Goal: Information Seeking & Learning: Find specific fact

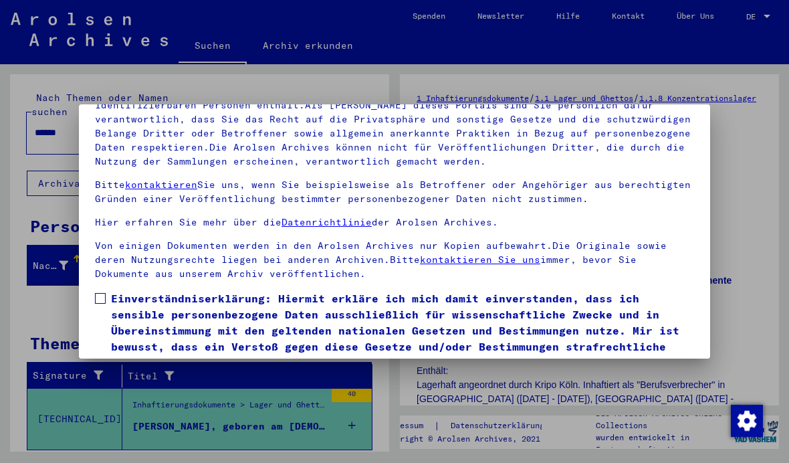
scroll to position [129, 0]
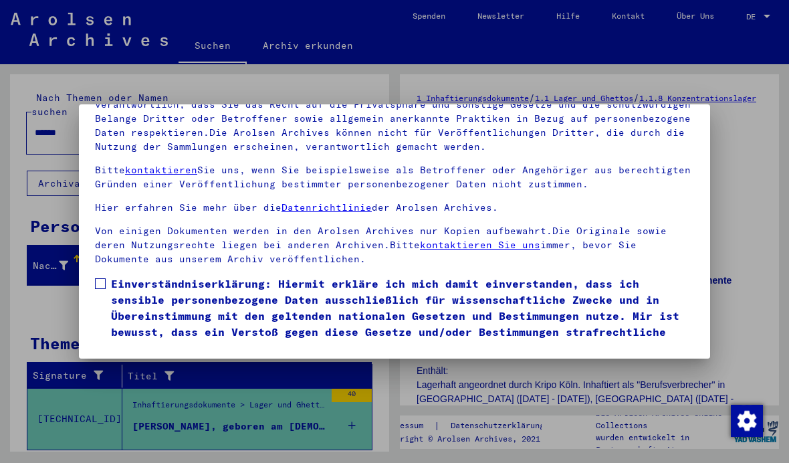
click at [116, 276] on span "Einverständniserklärung: Hiermit erkläre ich mich damit einverstanden, dass ich…" at bounding box center [402, 316] width 583 height 80
click at [159, 363] on button "Ich stimme zu" at bounding box center [145, 375] width 101 height 25
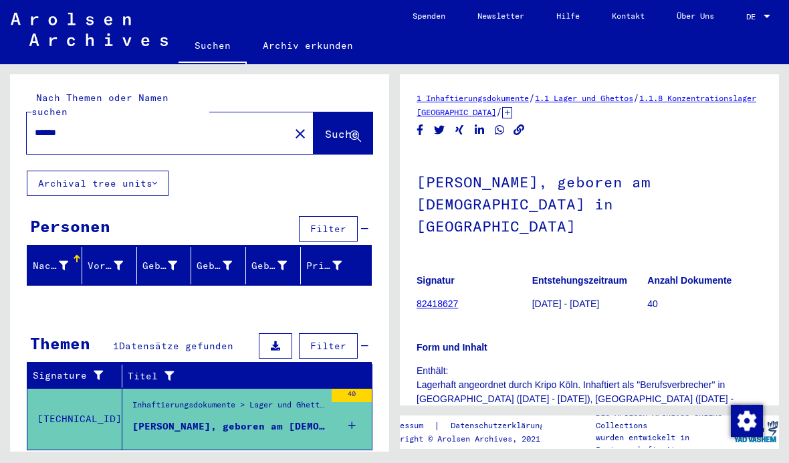
click at [290, 121] on button "close" at bounding box center [300, 133] width 27 height 27
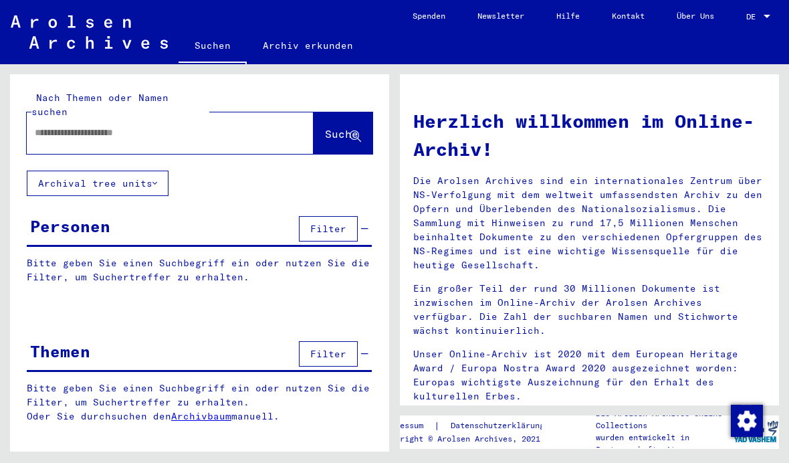
click at [237, 126] on input "text" at bounding box center [154, 133] width 239 height 14
type input "*****"
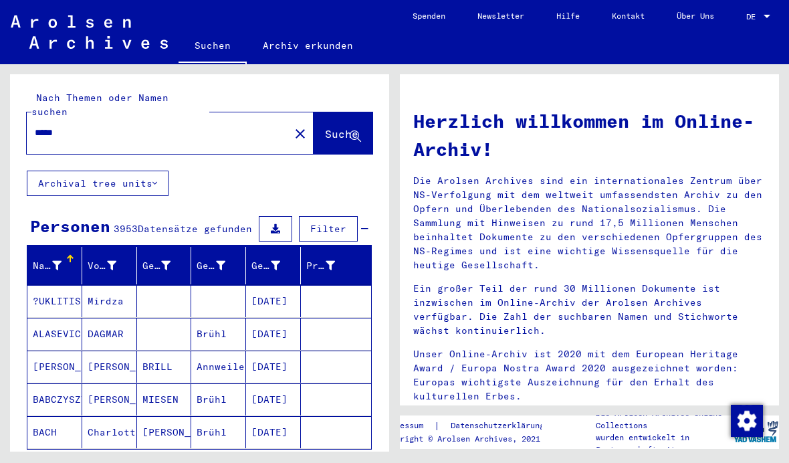
click at [133, 171] on button "Archival tree units" at bounding box center [98, 183] width 142 height 25
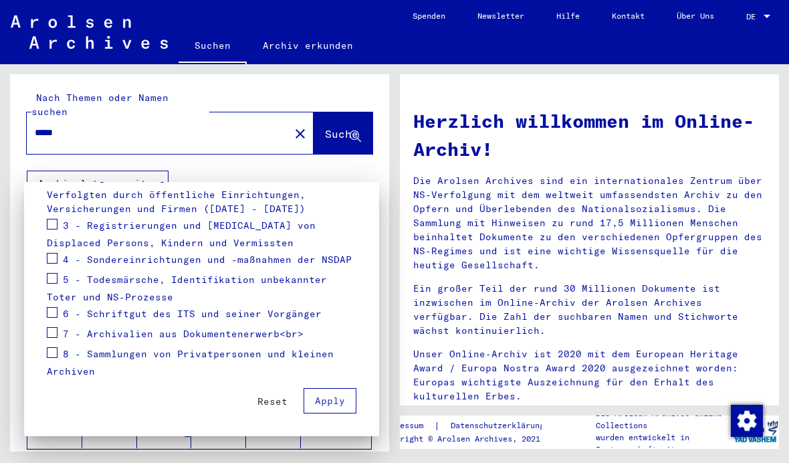
scroll to position [252, 0]
click at [56, 281] on span at bounding box center [52, 278] width 11 height 11
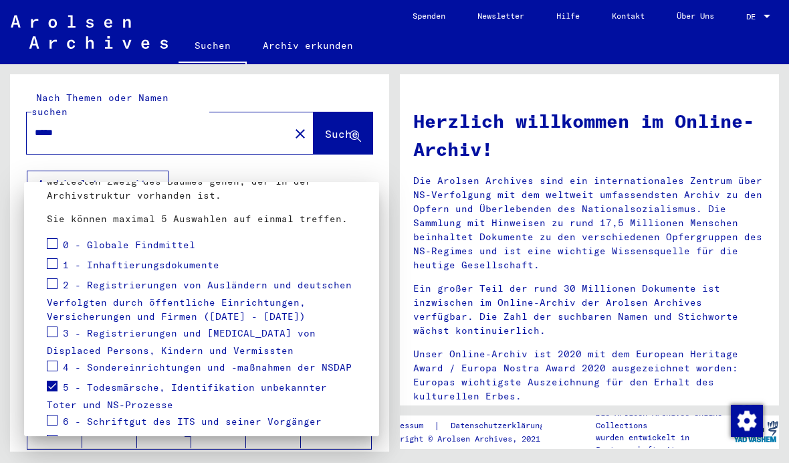
scroll to position [141, 0]
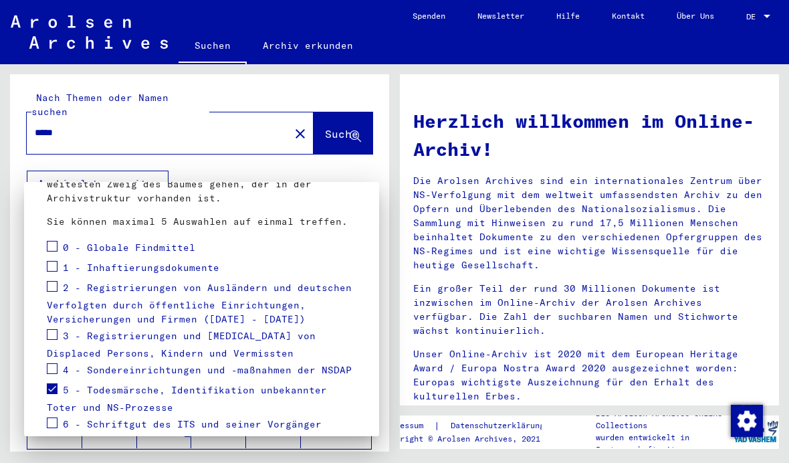
click at [288, 366] on span "4 - Sondereinrichtungen und -maßnahmen der NSDAP" at bounding box center [207, 370] width 289 height 12
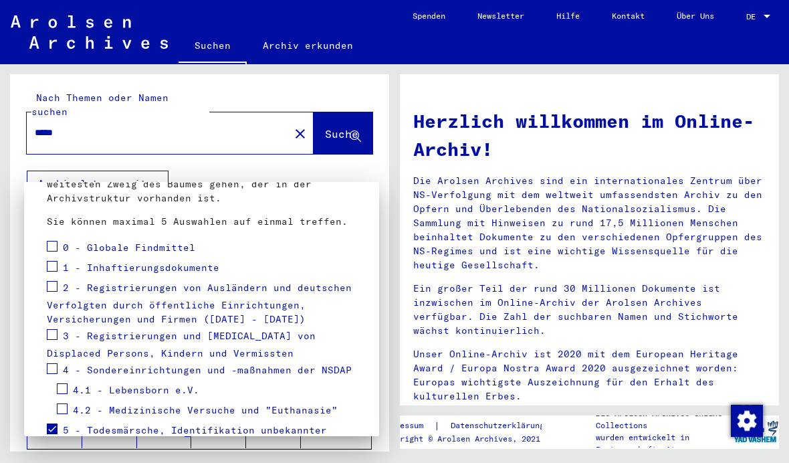
click at [55, 369] on span at bounding box center [52, 368] width 11 height 11
click at [54, 288] on span at bounding box center [52, 286] width 11 height 11
click at [55, 264] on span at bounding box center [52, 266] width 11 height 11
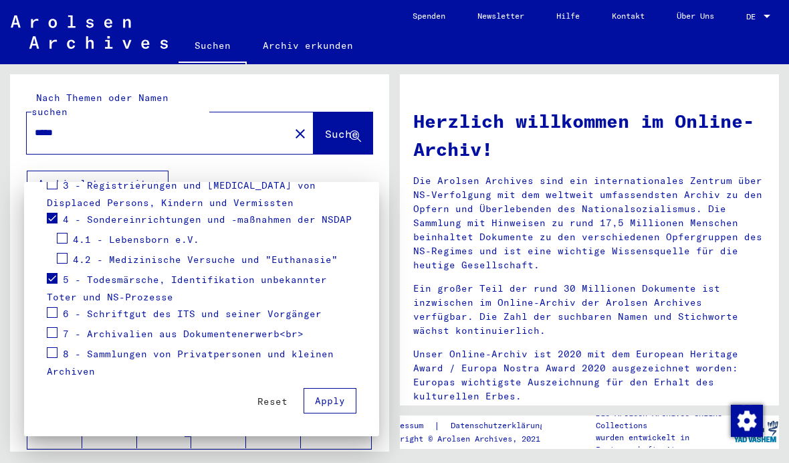
scroll to position [292, 0]
click at [342, 403] on span "Apply" at bounding box center [330, 401] width 30 height 12
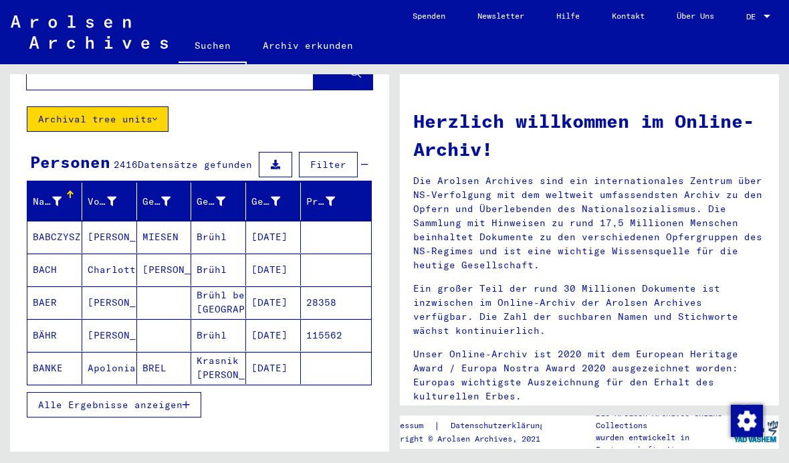
scroll to position [75, 0]
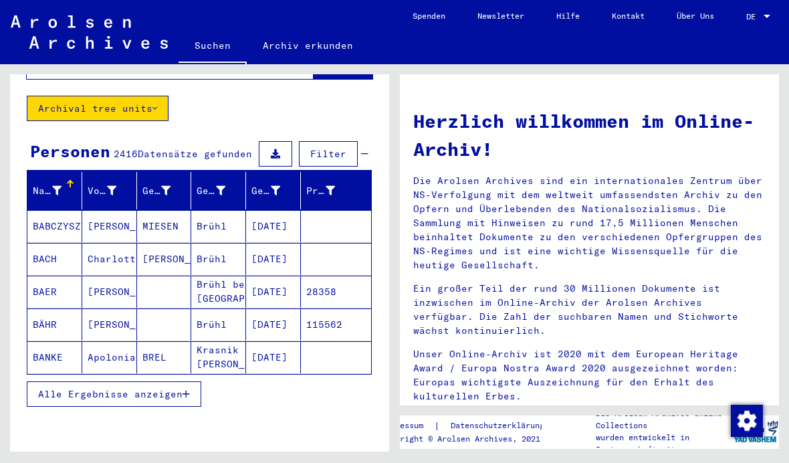
click at [265, 282] on mat-cell "[DATE]" at bounding box center [273, 292] width 55 height 32
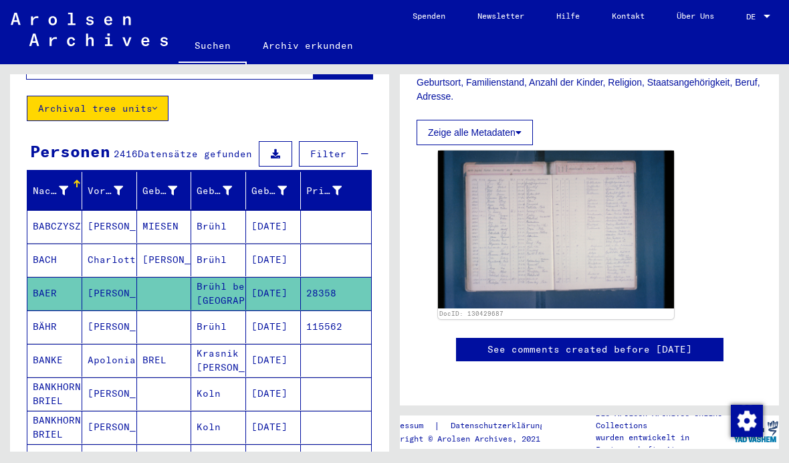
scroll to position [324, 0]
click at [620, 199] on img at bounding box center [556, 229] width 236 height 157
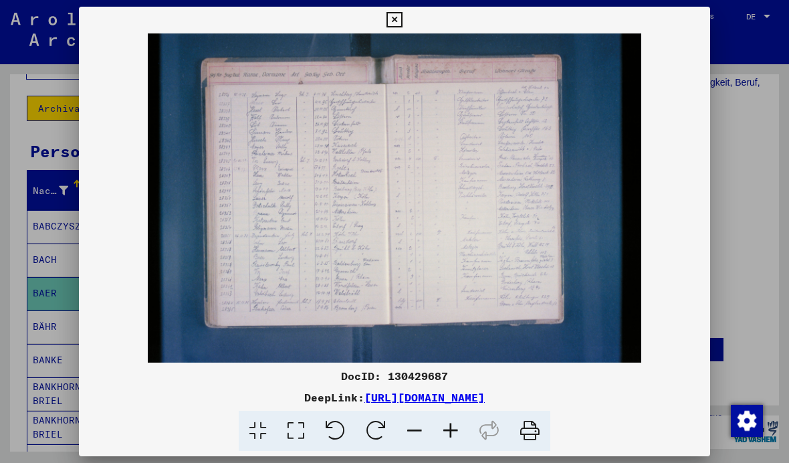
click at [402, 27] on icon at bounding box center [394, 20] width 15 height 16
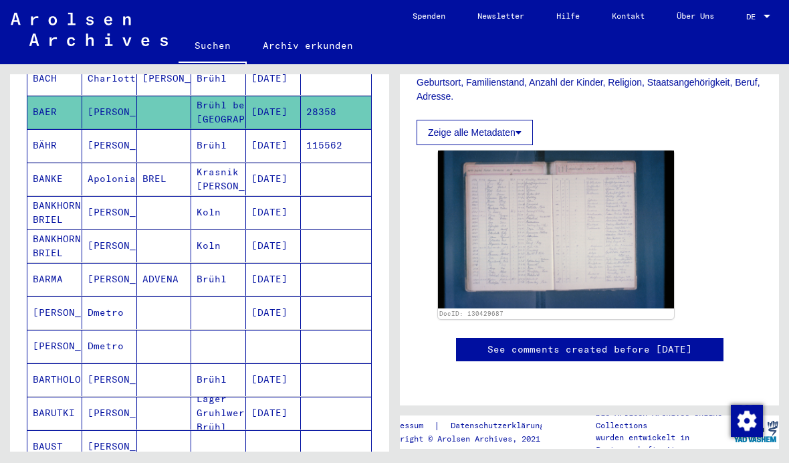
scroll to position [258, 0]
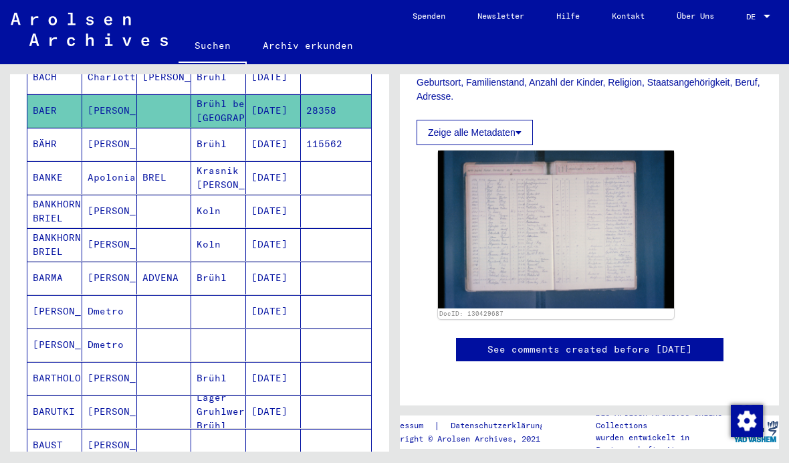
click at [227, 395] on mat-cell "Lager Gruhlwerk Brühl" at bounding box center [218, 411] width 55 height 33
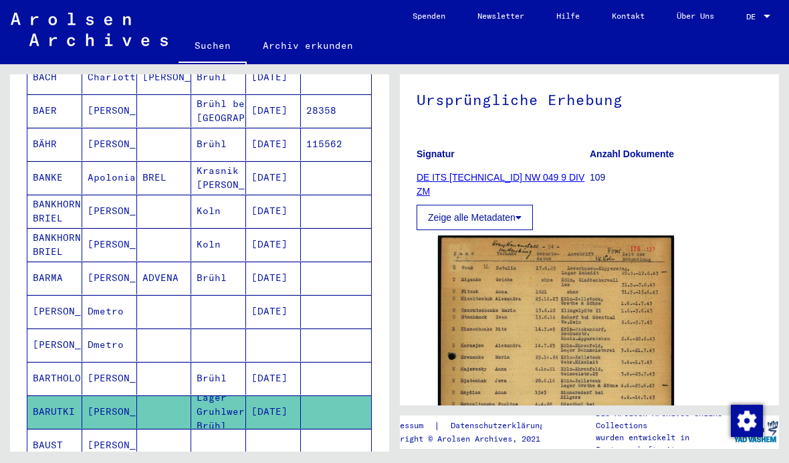
scroll to position [123, 0]
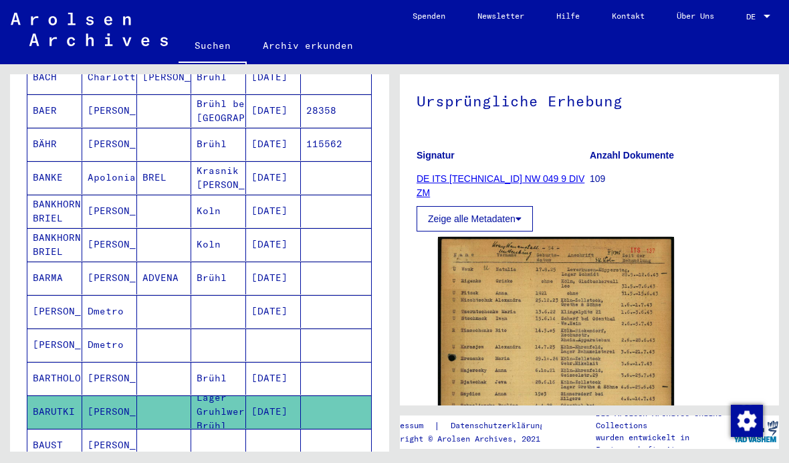
click at [587, 319] on img at bounding box center [556, 402] width 236 height 330
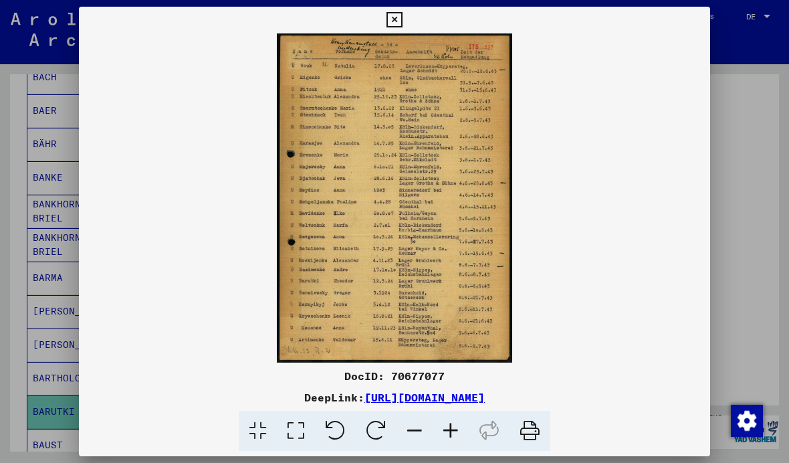
click at [402, 26] on icon at bounding box center [394, 20] width 15 height 16
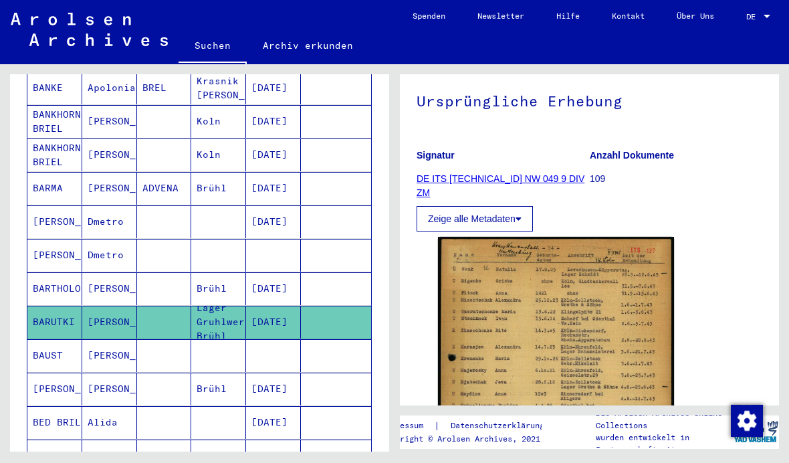
scroll to position [340, 0]
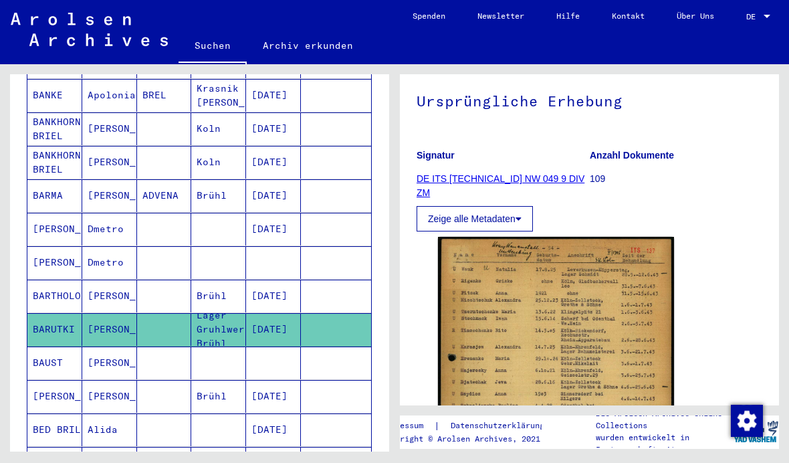
click at [302, 380] on mat-cell at bounding box center [336, 396] width 70 height 33
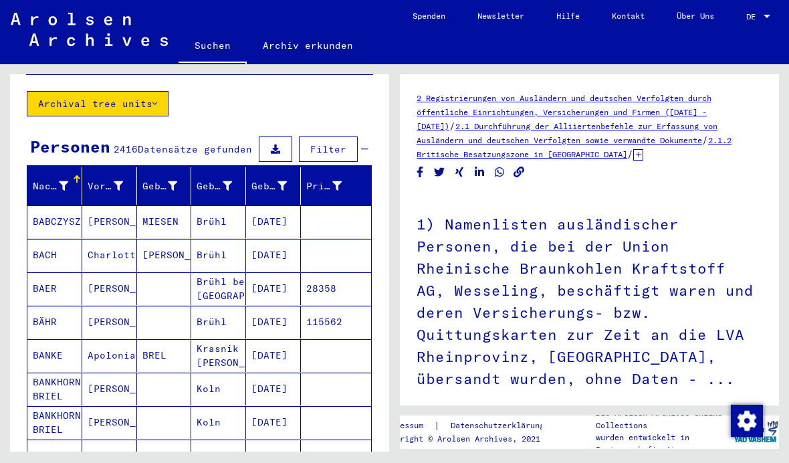
scroll to position [72, 0]
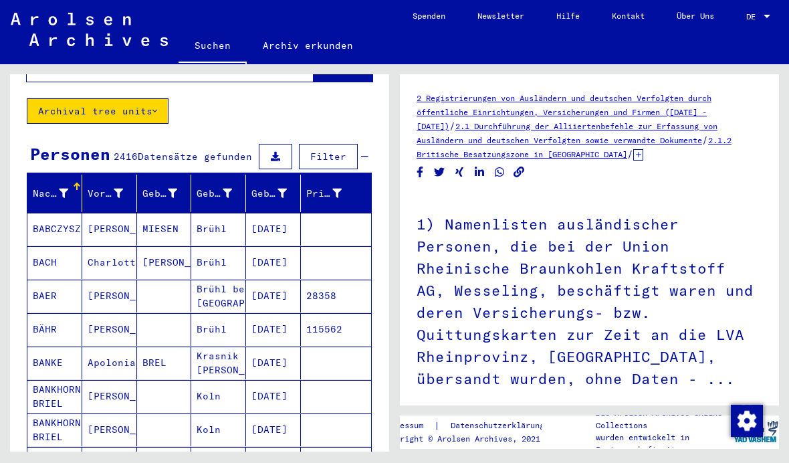
click at [314, 216] on mat-cell at bounding box center [336, 229] width 70 height 33
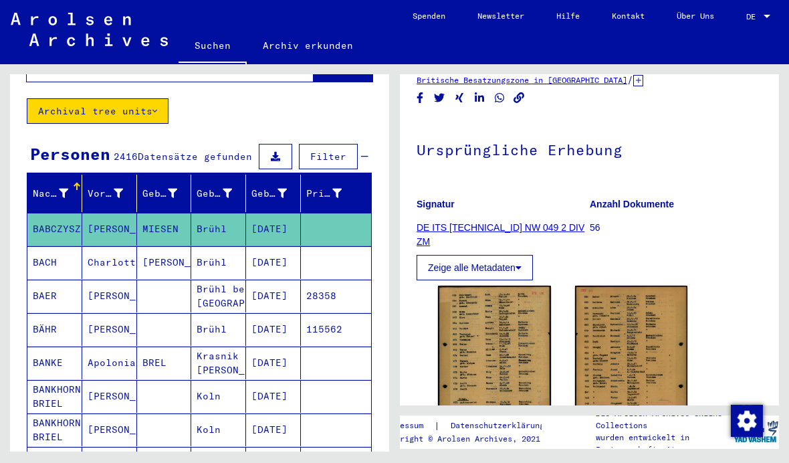
scroll to position [94, 0]
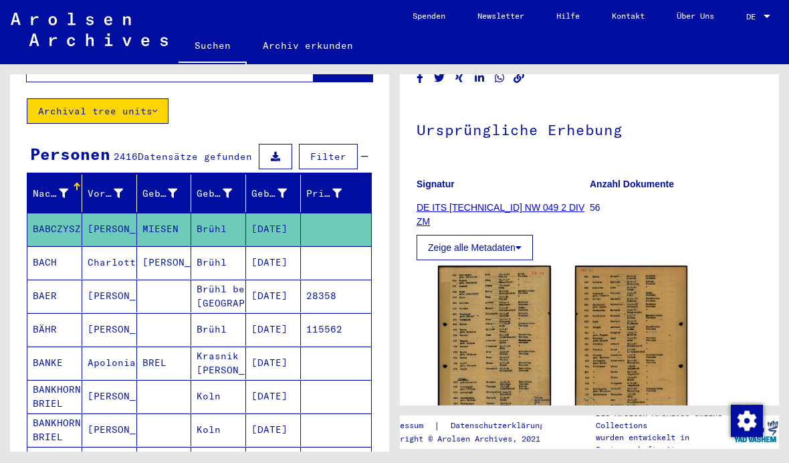
click at [529, 361] on img at bounding box center [494, 345] width 113 height 158
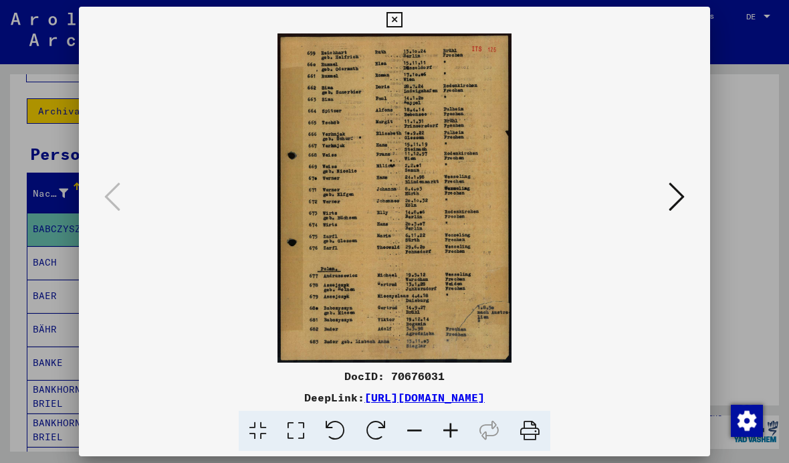
click at [684, 197] on icon at bounding box center [677, 197] width 16 height 32
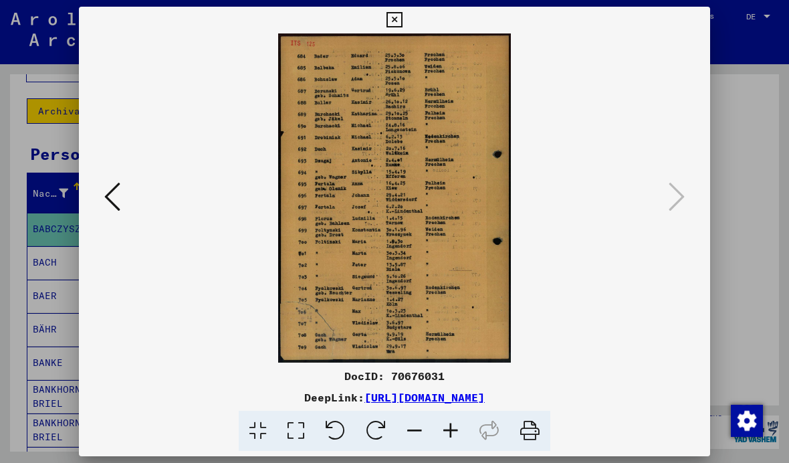
click at [765, 169] on div at bounding box center [394, 231] width 789 height 463
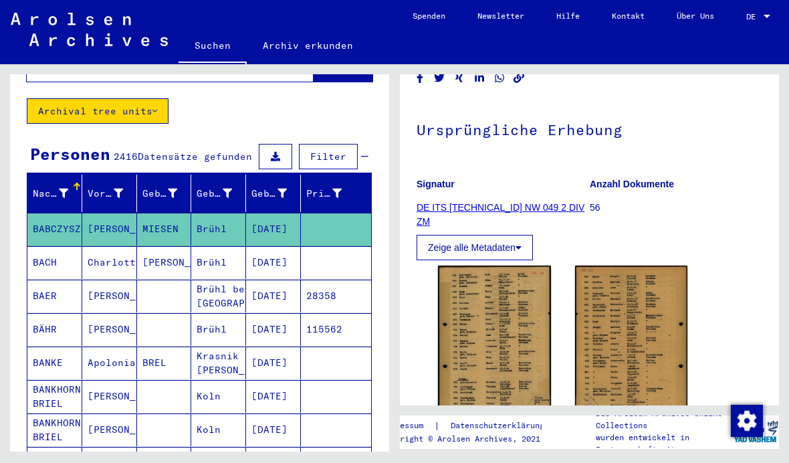
click at [336, 246] on mat-cell at bounding box center [336, 262] width 70 height 33
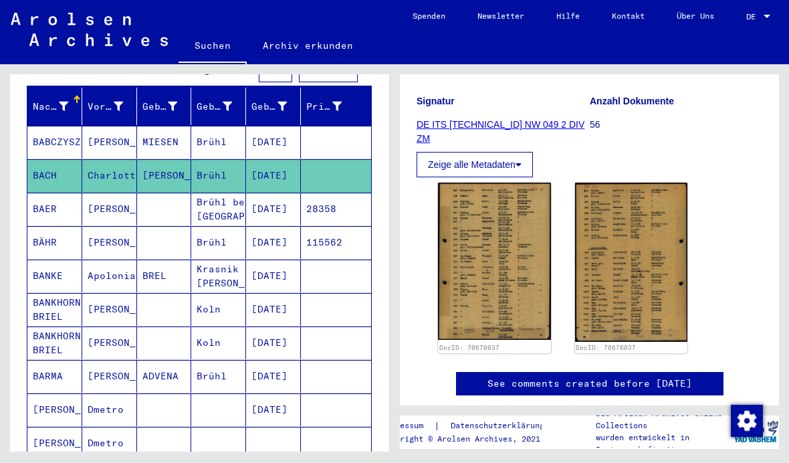
scroll to position [201, 0]
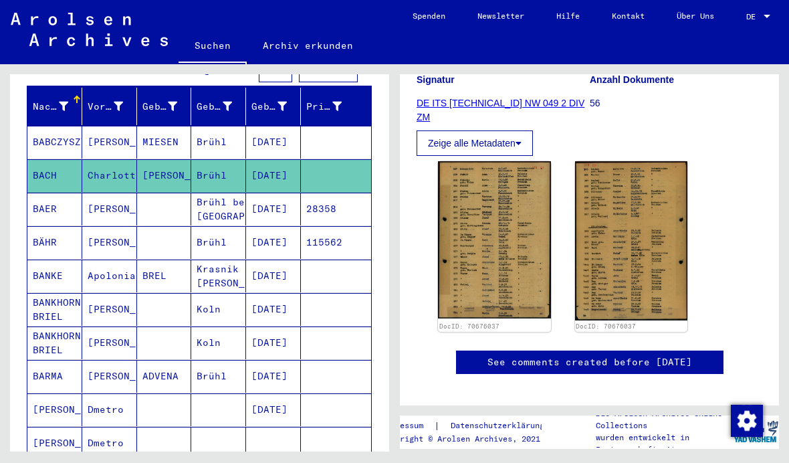
click at [341, 197] on mat-cell "28358" at bounding box center [336, 209] width 70 height 33
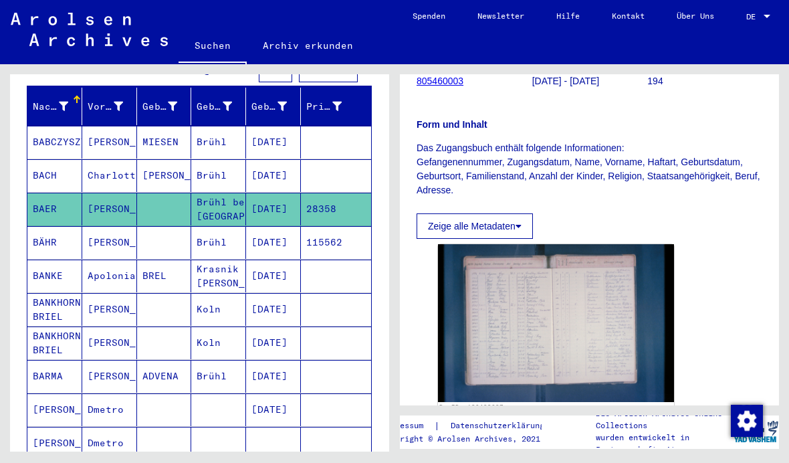
click at [312, 234] on mat-cell "115562" at bounding box center [336, 242] width 70 height 33
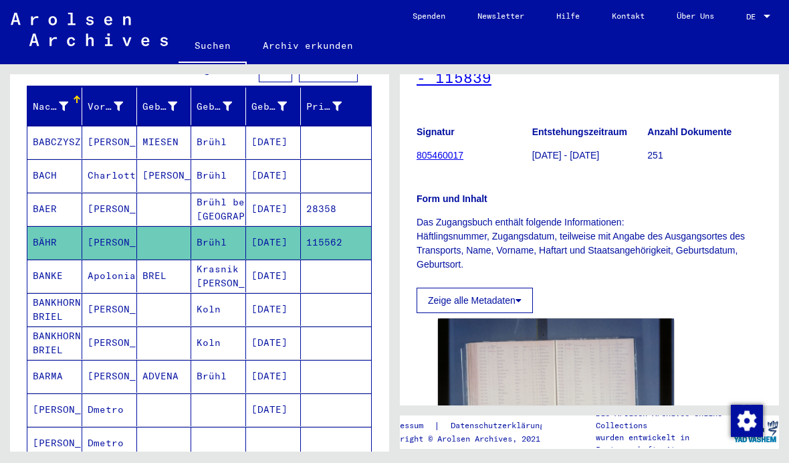
scroll to position [134, 0]
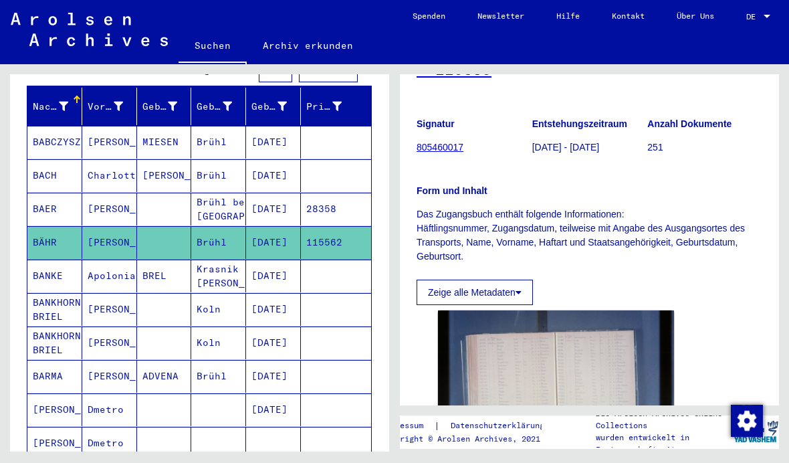
click at [323, 264] on mat-cell at bounding box center [336, 276] width 70 height 33
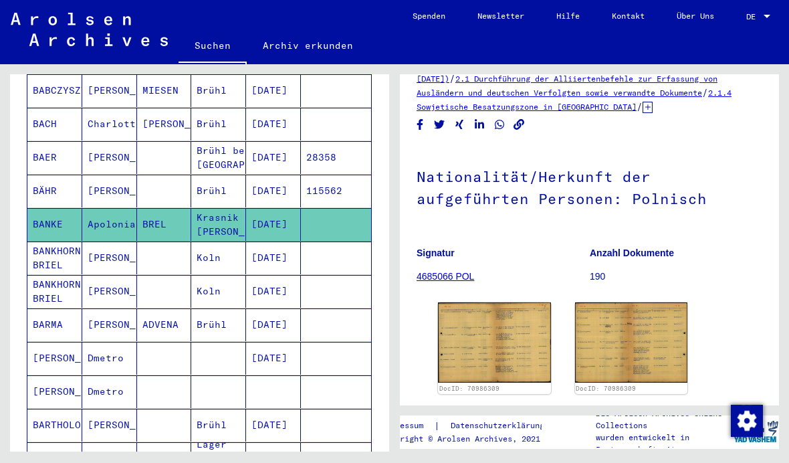
scroll to position [56, 0]
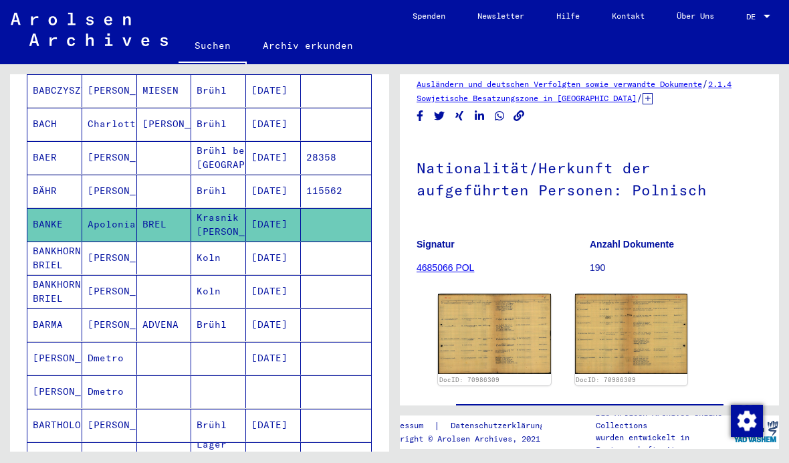
click at [324, 245] on mat-cell at bounding box center [336, 257] width 70 height 33
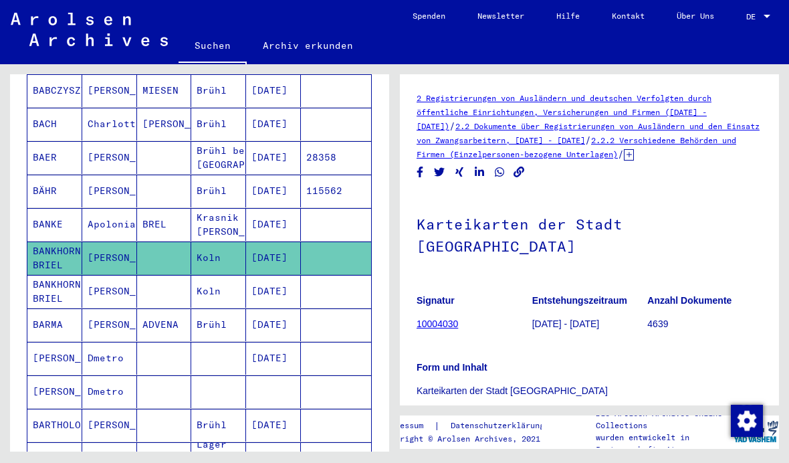
click at [340, 275] on mat-cell at bounding box center [336, 291] width 70 height 33
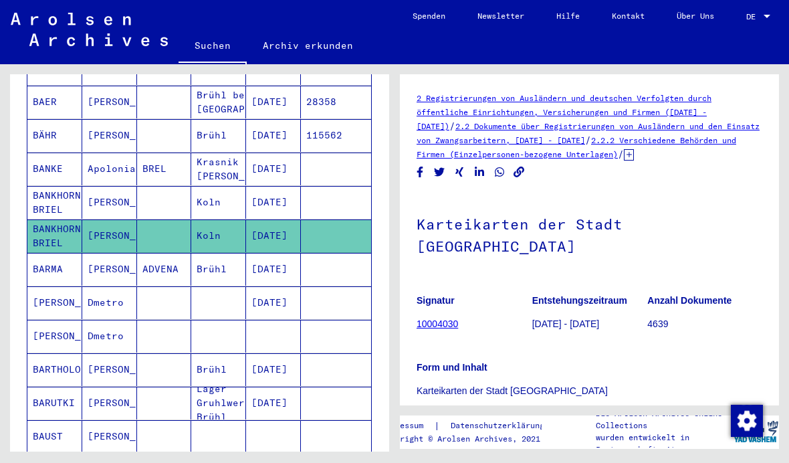
scroll to position [278, 0]
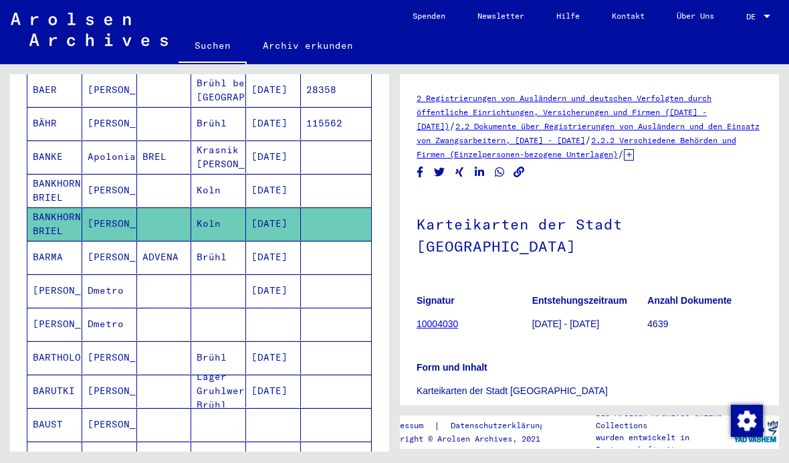
click at [328, 243] on mat-cell at bounding box center [336, 257] width 70 height 33
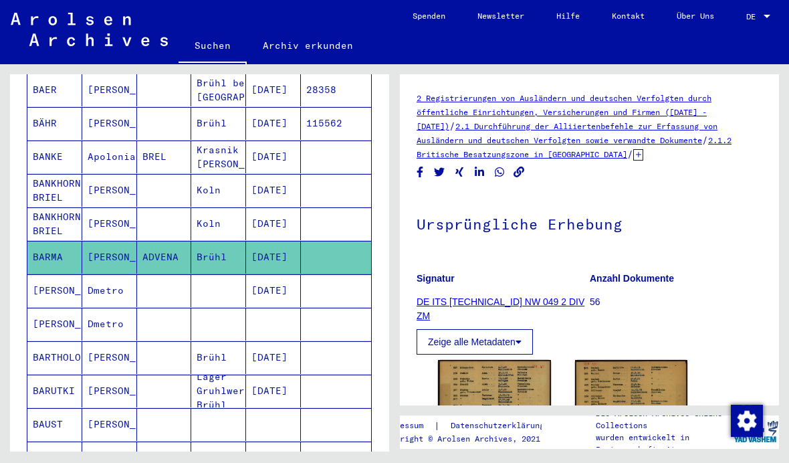
click at [291, 276] on mat-cell "[DATE]" at bounding box center [273, 290] width 55 height 33
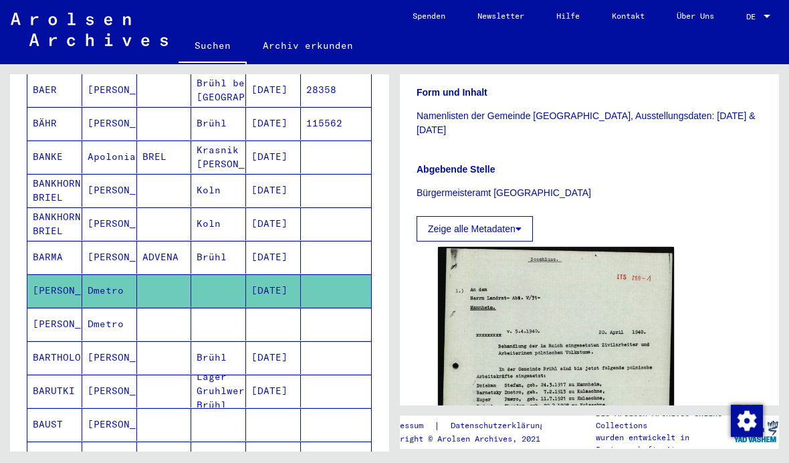
scroll to position [338, 0]
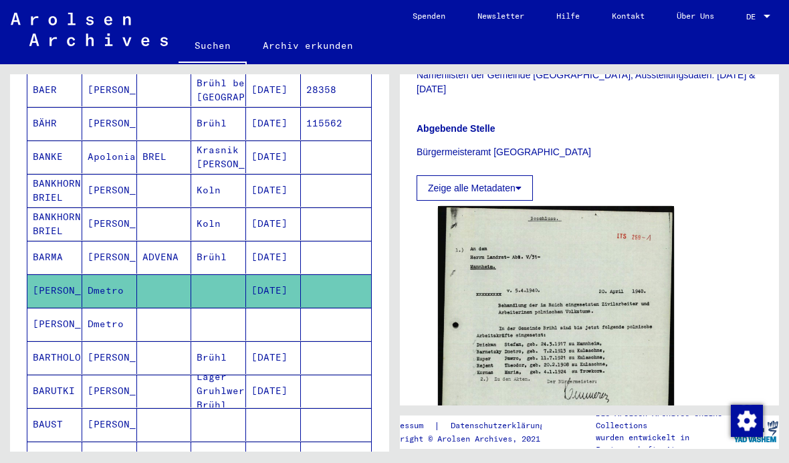
click at [344, 310] on mat-cell at bounding box center [336, 324] width 70 height 33
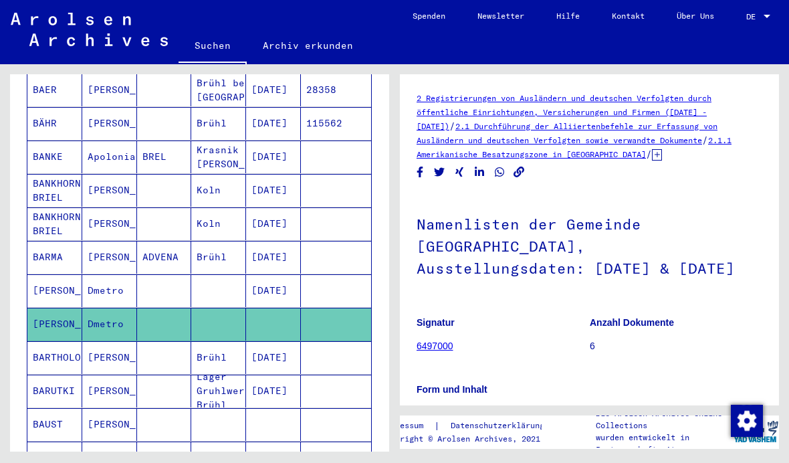
click at [348, 353] on mat-cell at bounding box center [336, 357] width 70 height 33
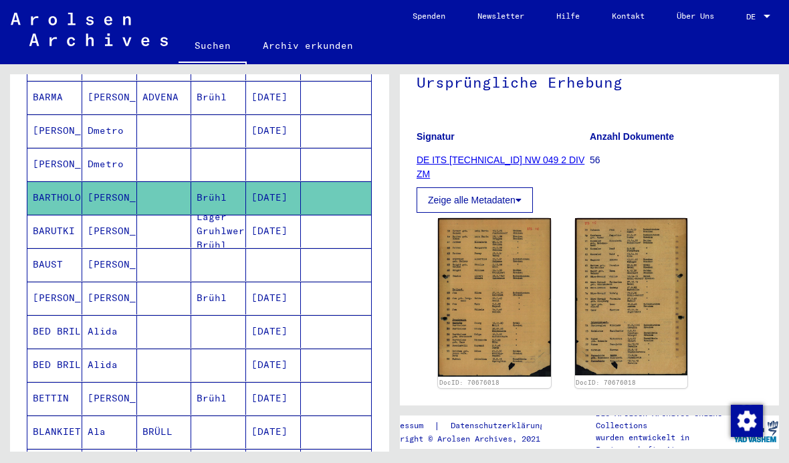
scroll to position [161, 0]
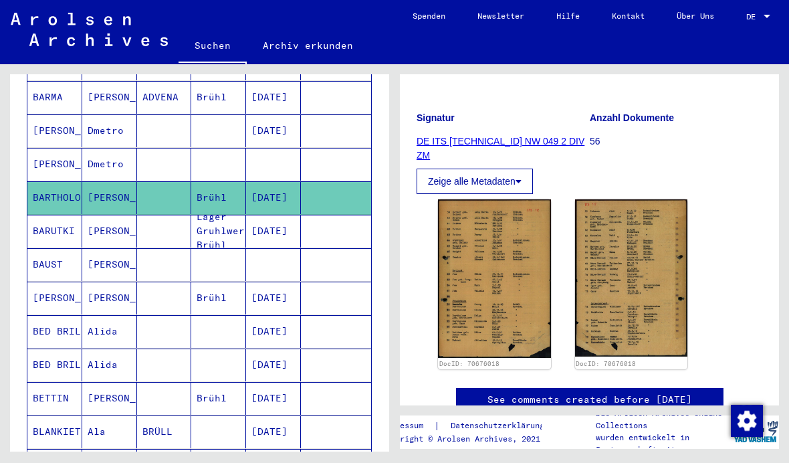
click at [524, 279] on img at bounding box center [494, 278] width 113 height 159
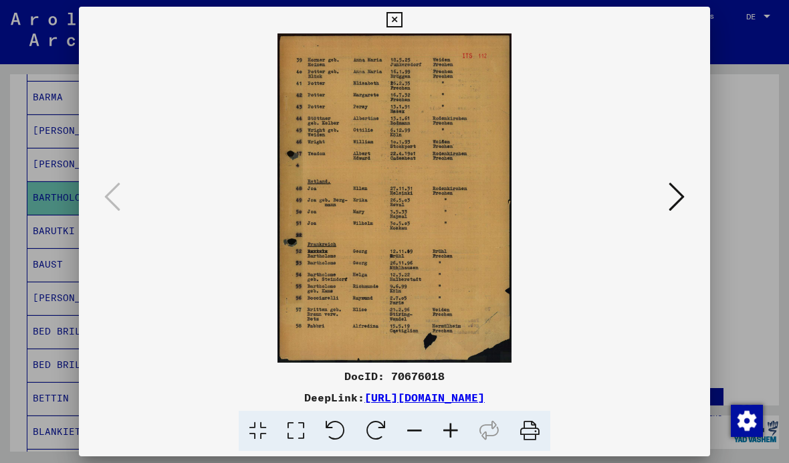
click at [402, 25] on icon at bounding box center [394, 20] width 15 height 16
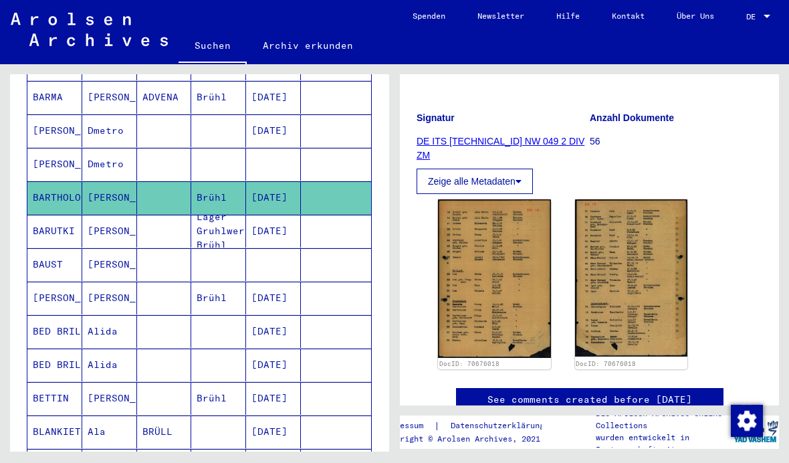
click at [314, 215] on mat-cell at bounding box center [336, 231] width 70 height 33
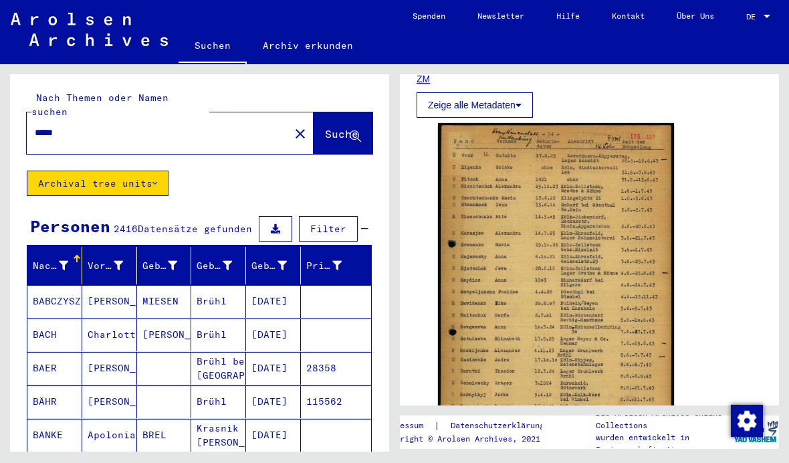
click at [292, 126] on mat-icon "close" at bounding box center [300, 134] width 16 height 16
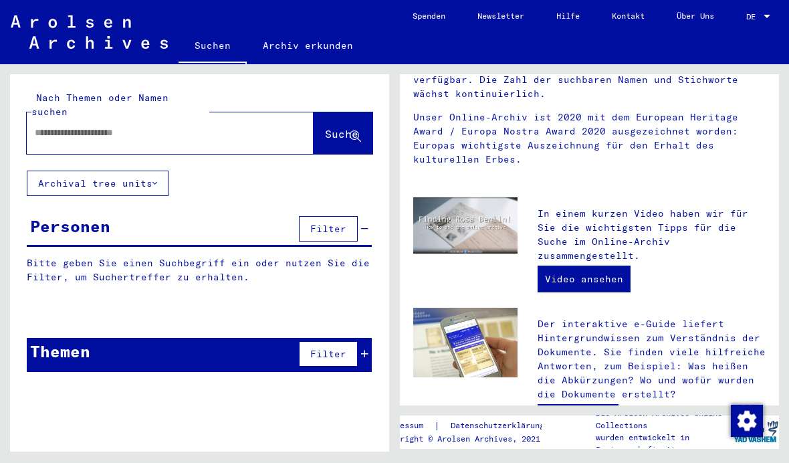
click at [250, 126] on input "text" at bounding box center [154, 133] width 239 height 14
click at [342, 127] on span "Suche" at bounding box center [341, 133] width 33 height 13
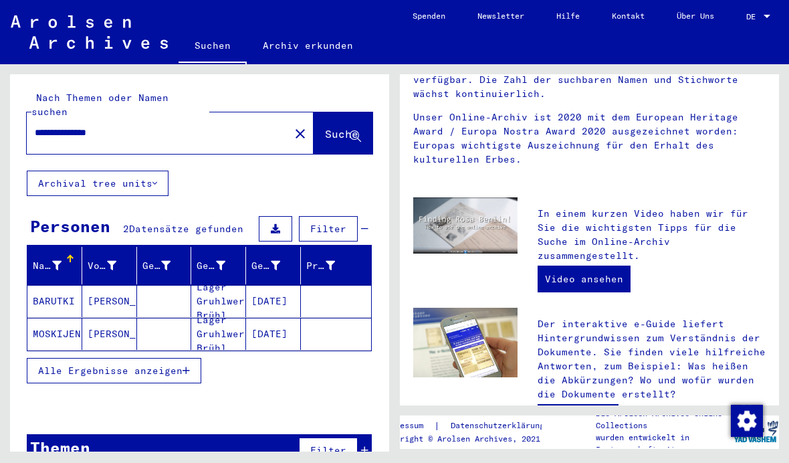
scroll to position [36, 0]
click at [367, 445] on icon at bounding box center [364, 449] width 7 height 9
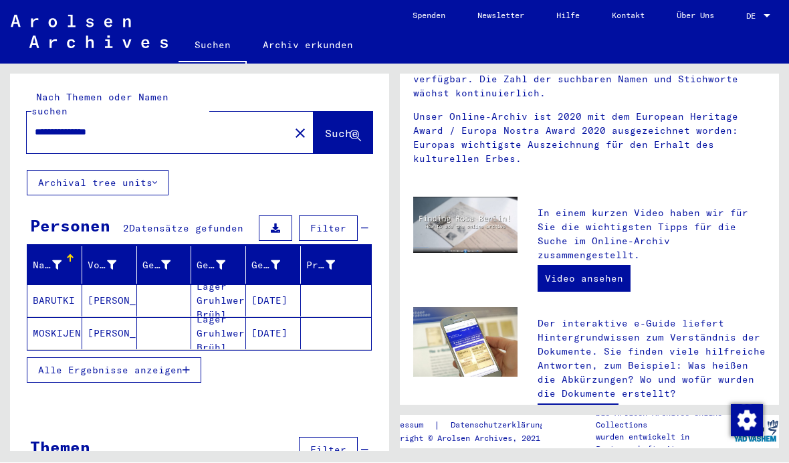
click at [367, 445] on icon at bounding box center [364, 449] width 7 height 9
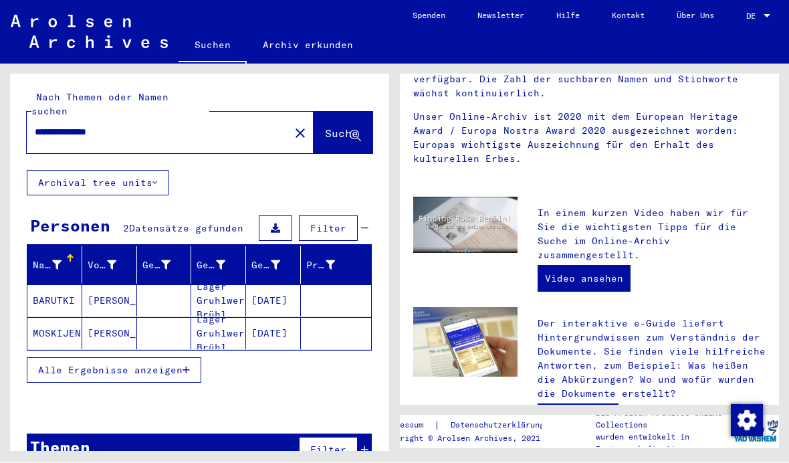
click at [367, 445] on icon at bounding box center [364, 449] width 7 height 9
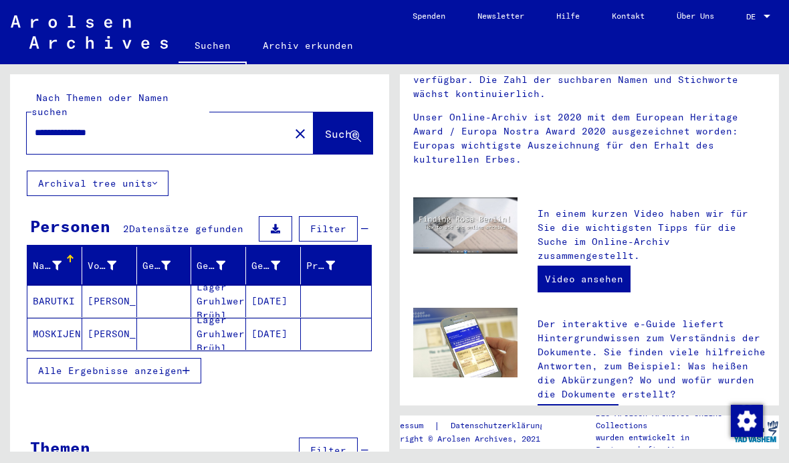
click at [173, 365] on span "Alle Ergebnisse anzeigen" at bounding box center [110, 371] width 144 height 12
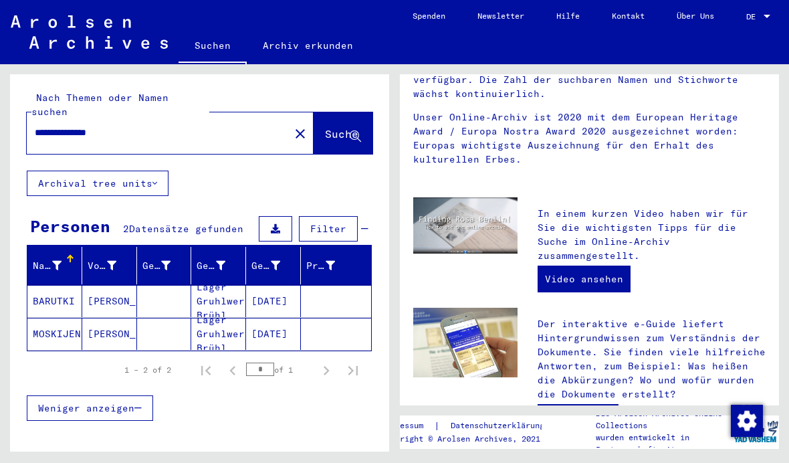
click at [305, 318] on mat-cell at bounding box center [336, 334] width 70 height 32
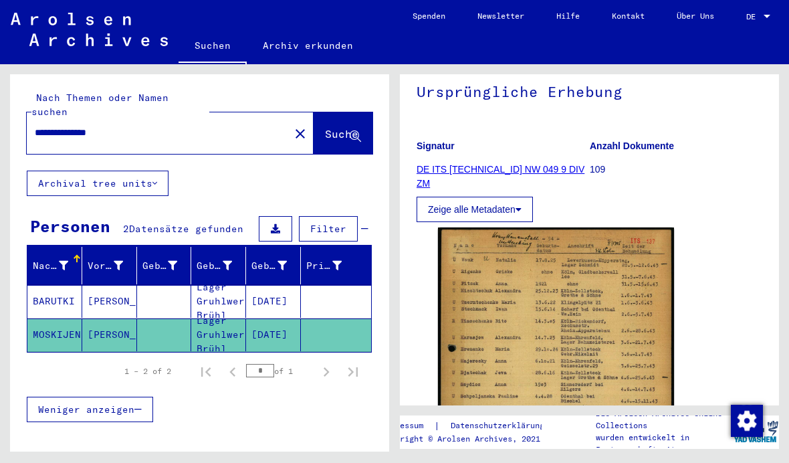
scroll to position [136, 0]
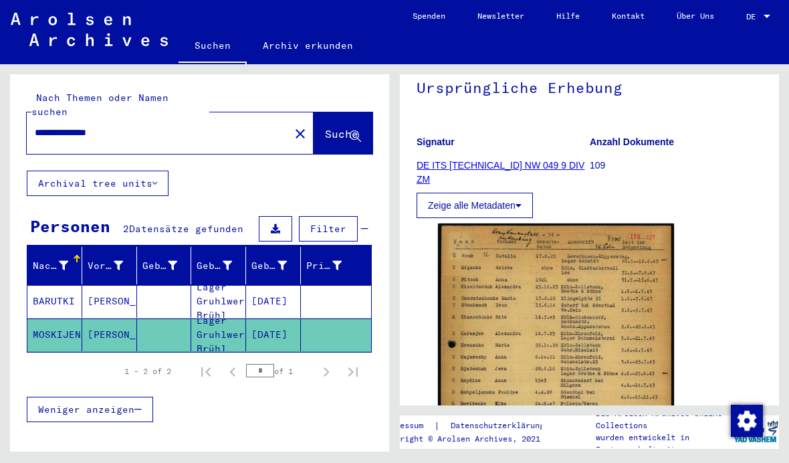
click at [309, 285] on mat-cell at bounding box center [336, 301] width 70 height 33
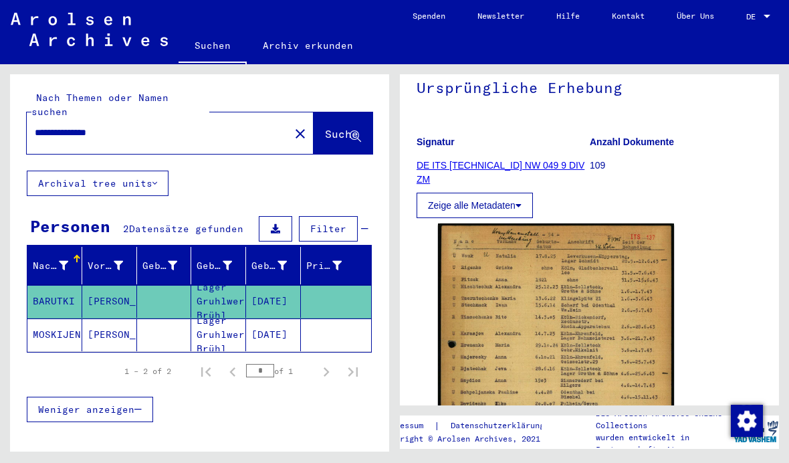
click at [338, 318] on mat-cell at bounding box center [336, 334] width 70 height 33
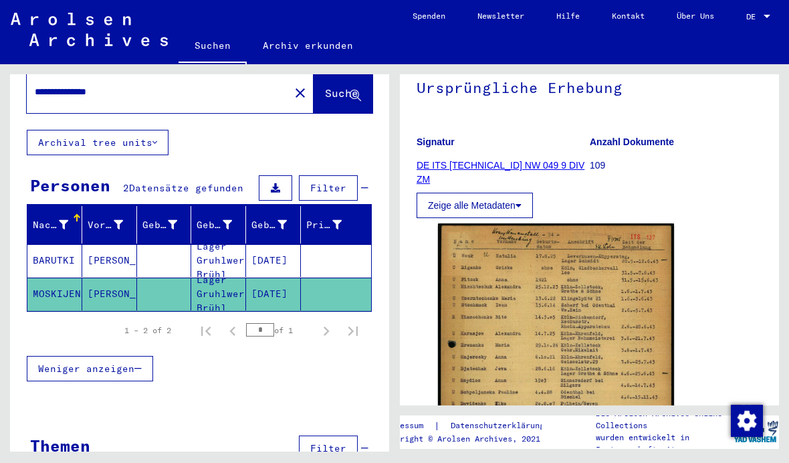
scroll to position [24, 0]
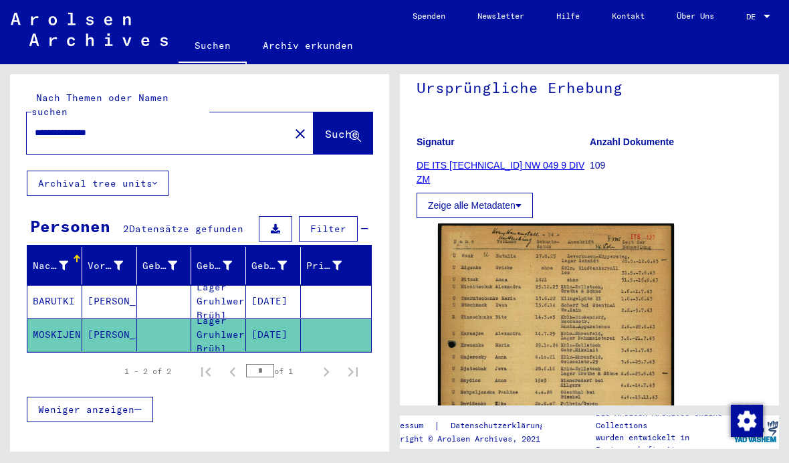
scroll to position [0, 0]
click at [348, 127] on span "Suche" at bounding box center [341, 133] width 33 height 13
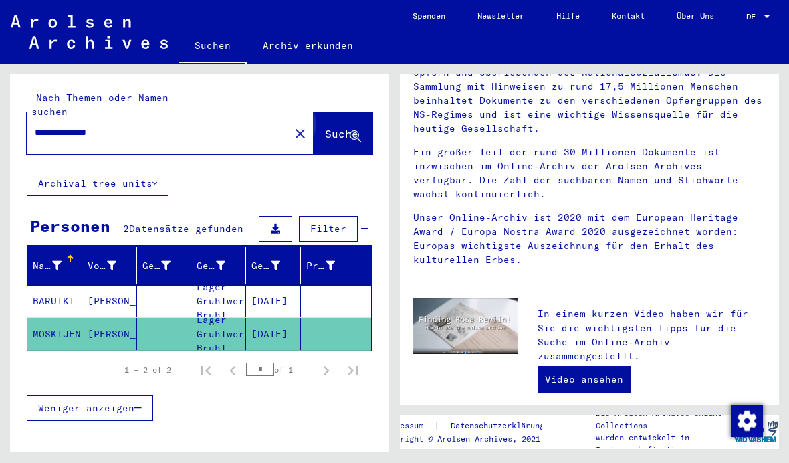
click at [338, 127] on span "Suche" at bounding box center [341, 133] width 33 height 13
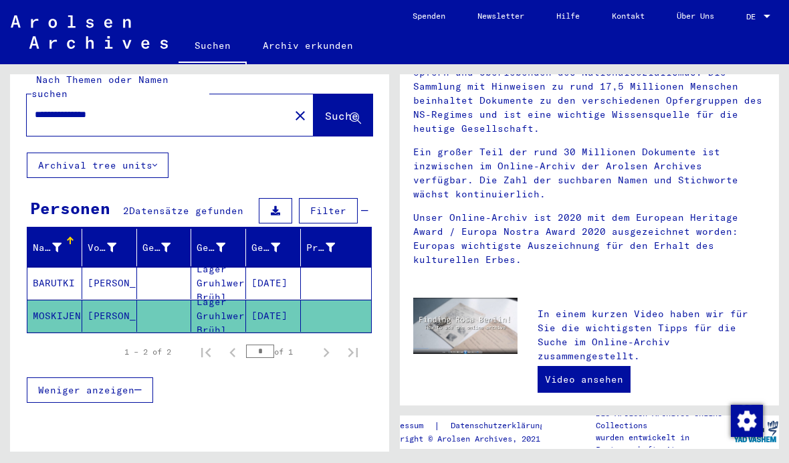
click at [369, 454] on div "Themen Filter" at bounding box center [199, 471] width 345 height 34
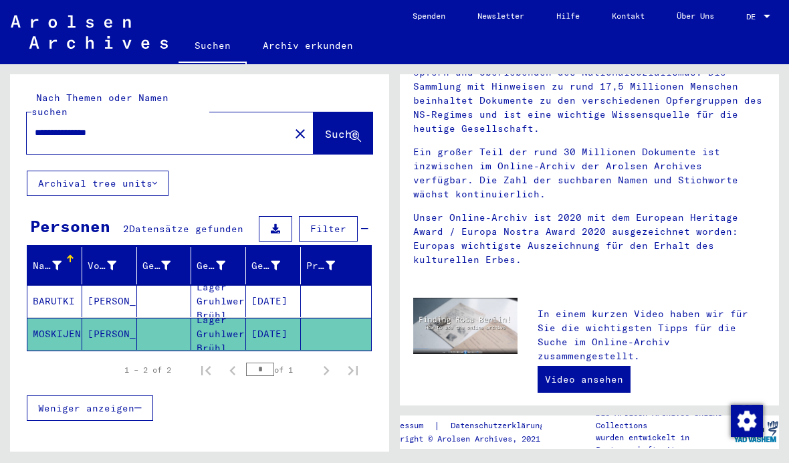
scroll to position [0, 0]
click at [155, 171] on button "Archival tree units" at bounding box center [98, 183] width 142 height 25
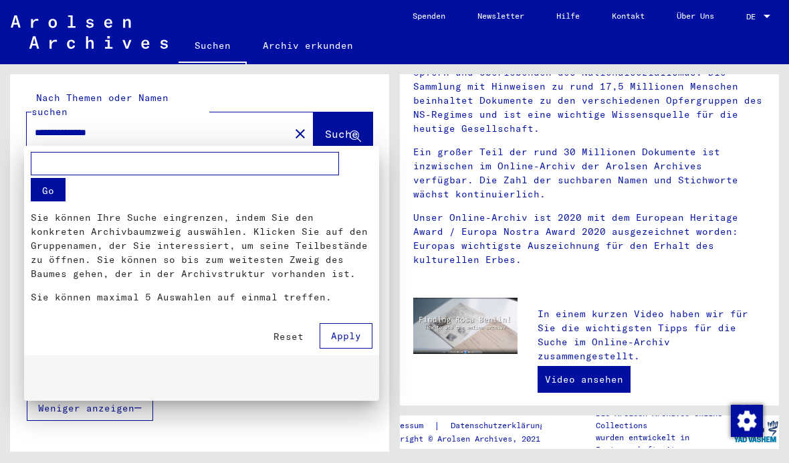
scroll to position [191, 0]
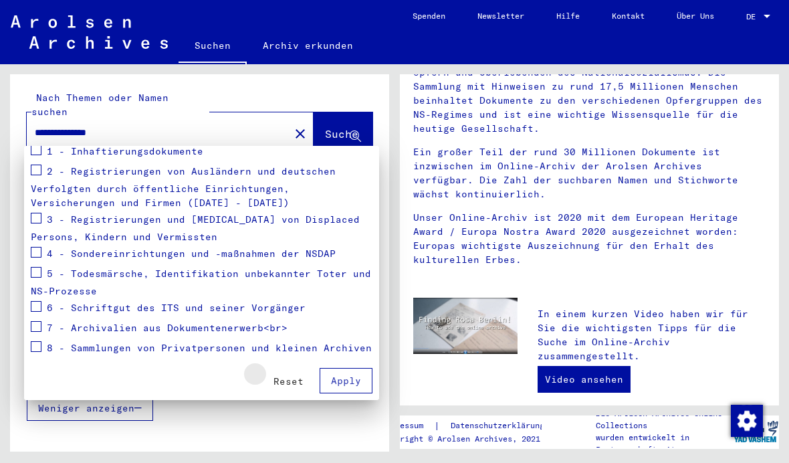
click at [297, 381] on span "Reset" at bounding box center [289, 381] width 30 height 12
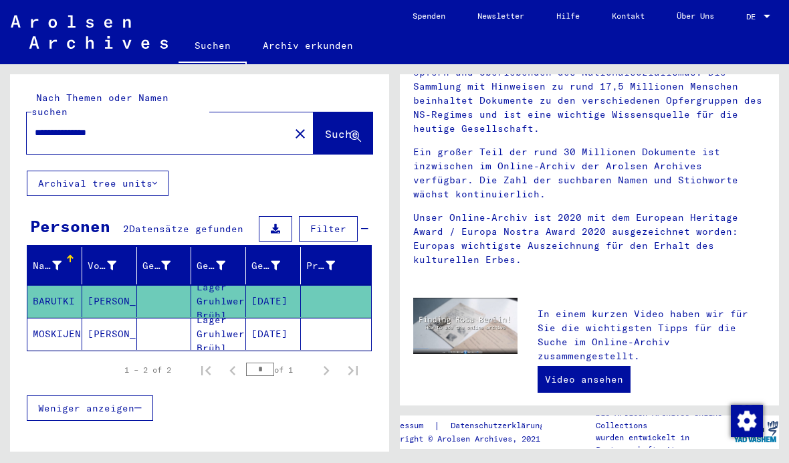
scroll to position [0, 0]
click at [222, 126] on input "**********" at bounding box center [154, 133] width 239 height 14
type input "**********"
click at [345, 127] on span "Suche" at bounding box center [341, 133] width 33 height 13
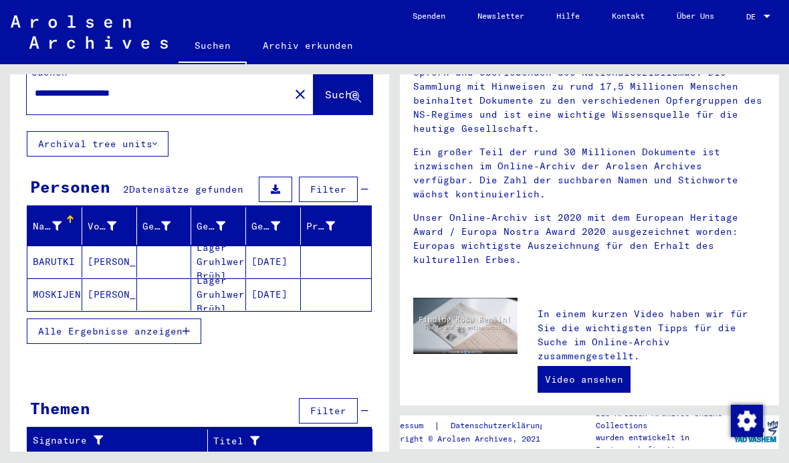
scroll to position [49, 0]
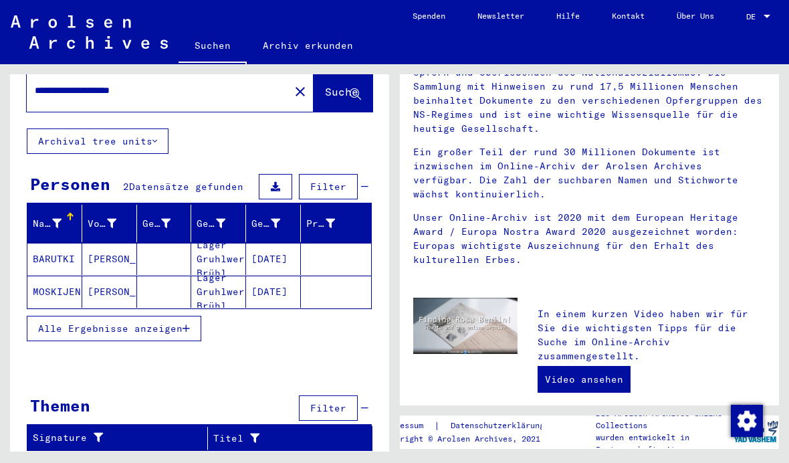
click at [193, 316] on button "Alle Ergebnisse anzeigen" at bounding box center [114, 328] width 175 height 25
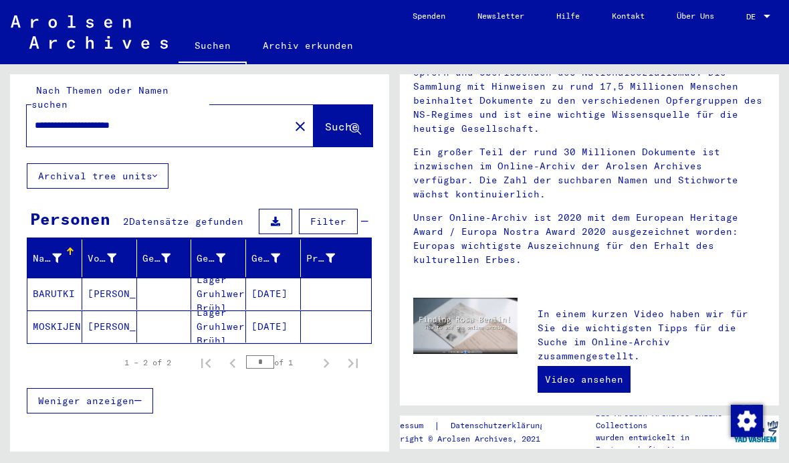
click at [247, 278] on mat-cell "[DATE]" at bounding box center [273, 294] width 55 height 32
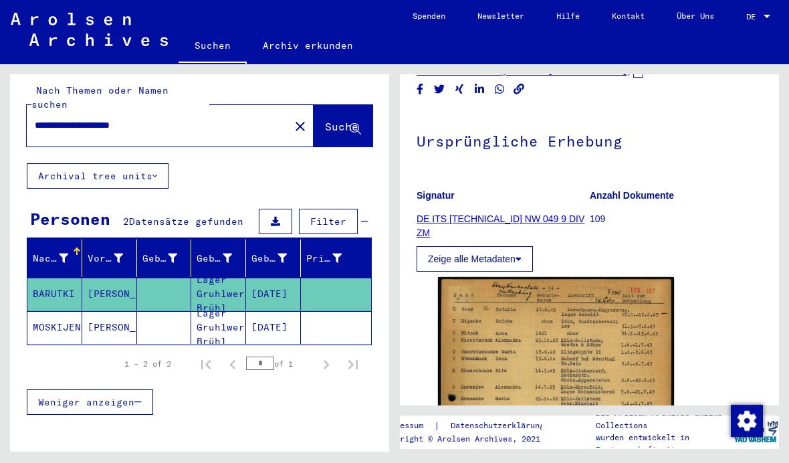
scroll to position [84, 0]
click at [603, 290] on img at bounding box center [556, 441] width 236 height 330
